Goal: Information Seeking & Learning: Check status

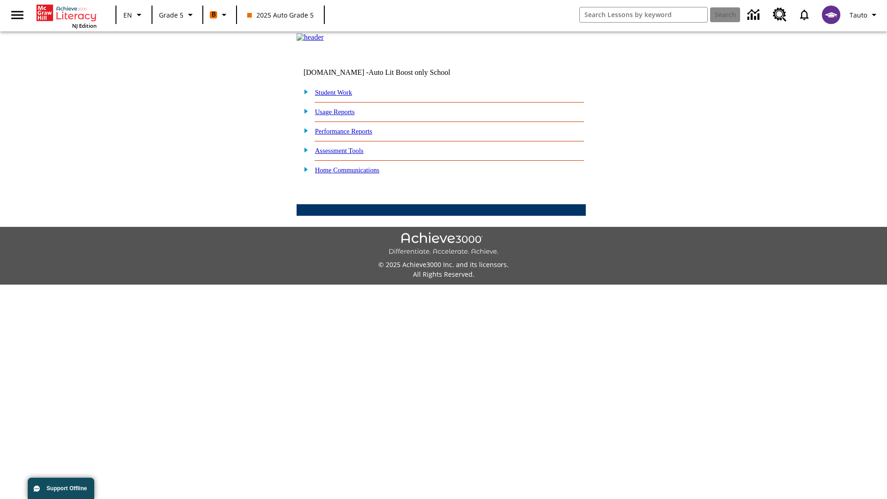
click at [353, 135] on link "Performance Reports" at bounding box center [343, 130] width 57 height 7
click at [0, 0] on link "How are my students performing on reading skills?" at bounding box center [0, 0] width 0 height 0
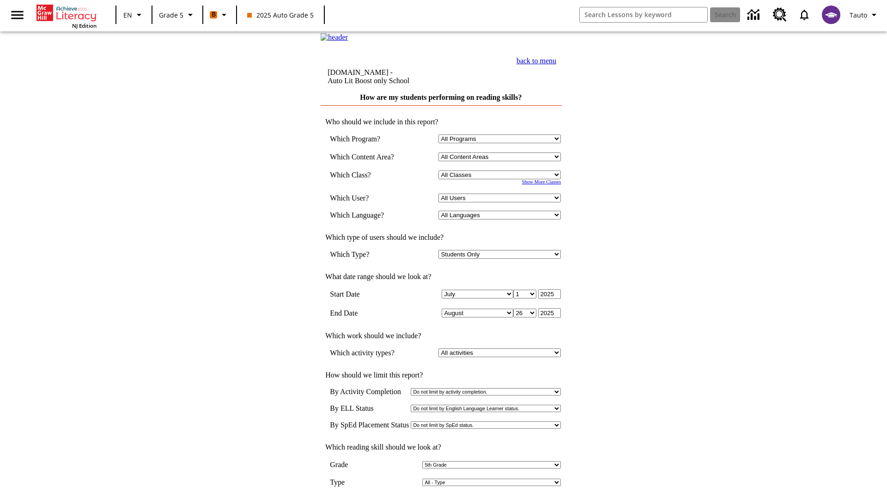
select select "11133131"
click at [502, 202] on select "All Users Cat, Sautoen Cat, Sautoes Cat, Sautoss Donotlogin, Sautoen Twoschools…" at bounding box center [499, 197] width 122 height 9
select select "21437107"
click at [441, 498] on input "View Report" at bounding box center [441, 508] width 44 height 10
